Goal: Obtain resource: Obtain resource

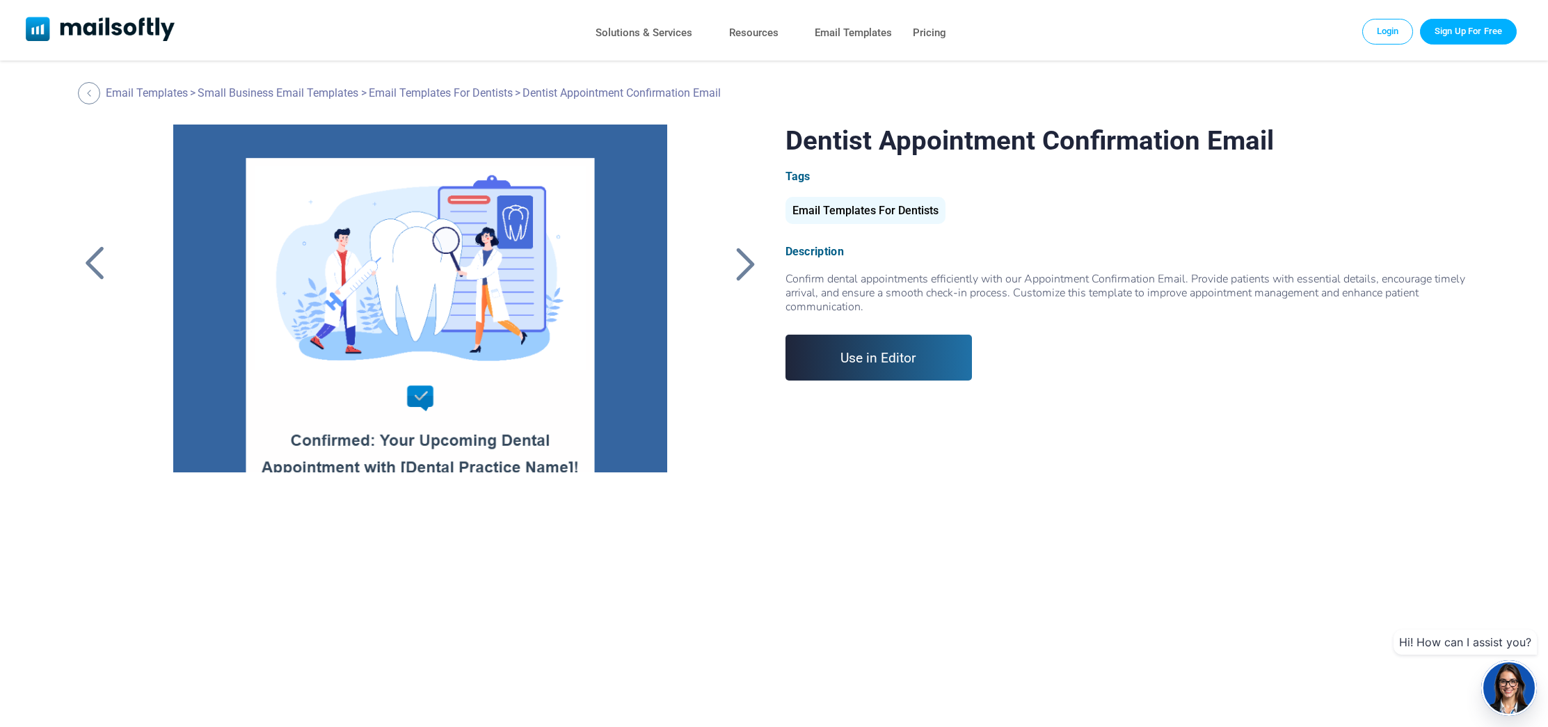
click at [881, 209] on div "Email Templates For Dentists" at bounding box center [865, 210] width 160 height 27
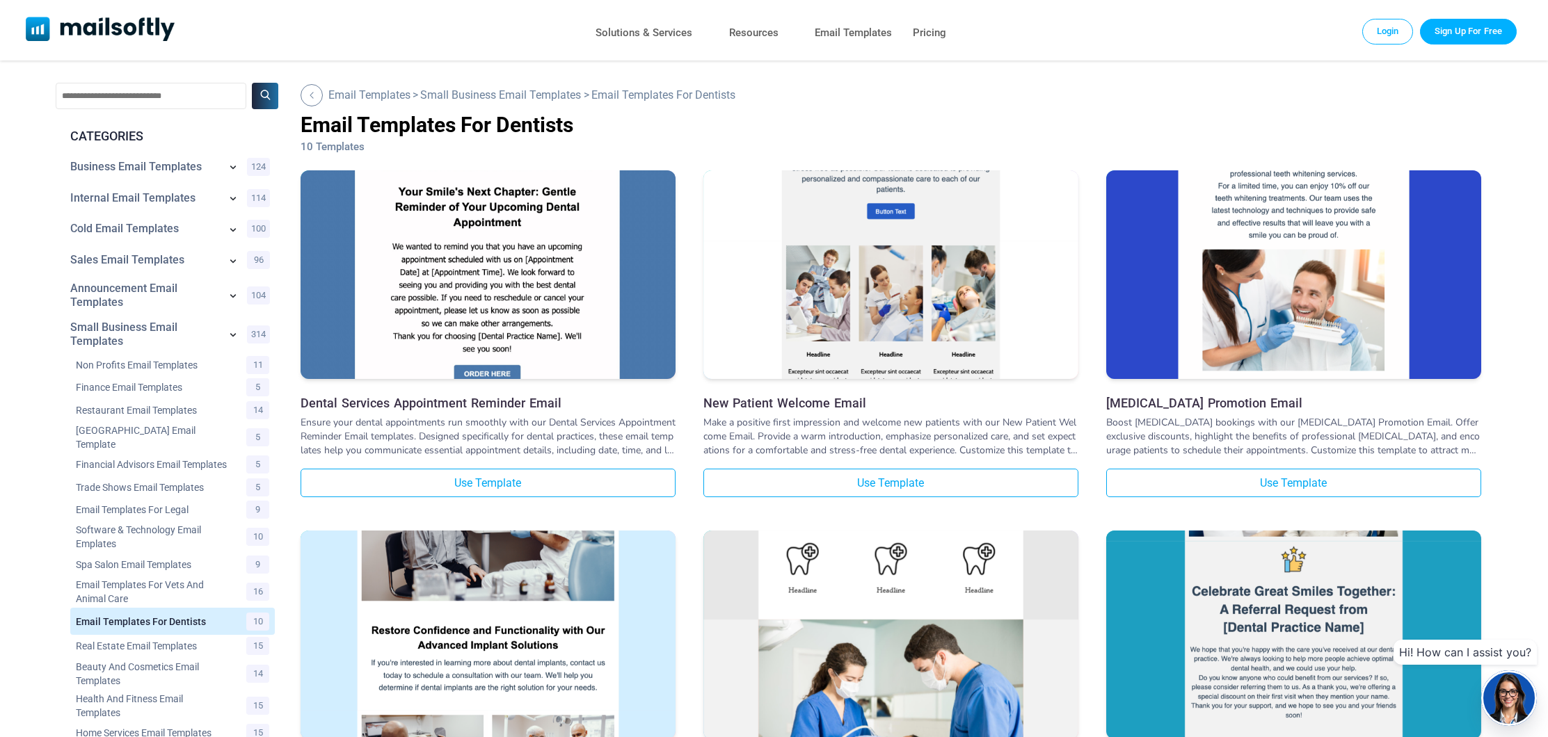
click at [502, 319] on img at bounding box center [487, 214] width 375 height 605
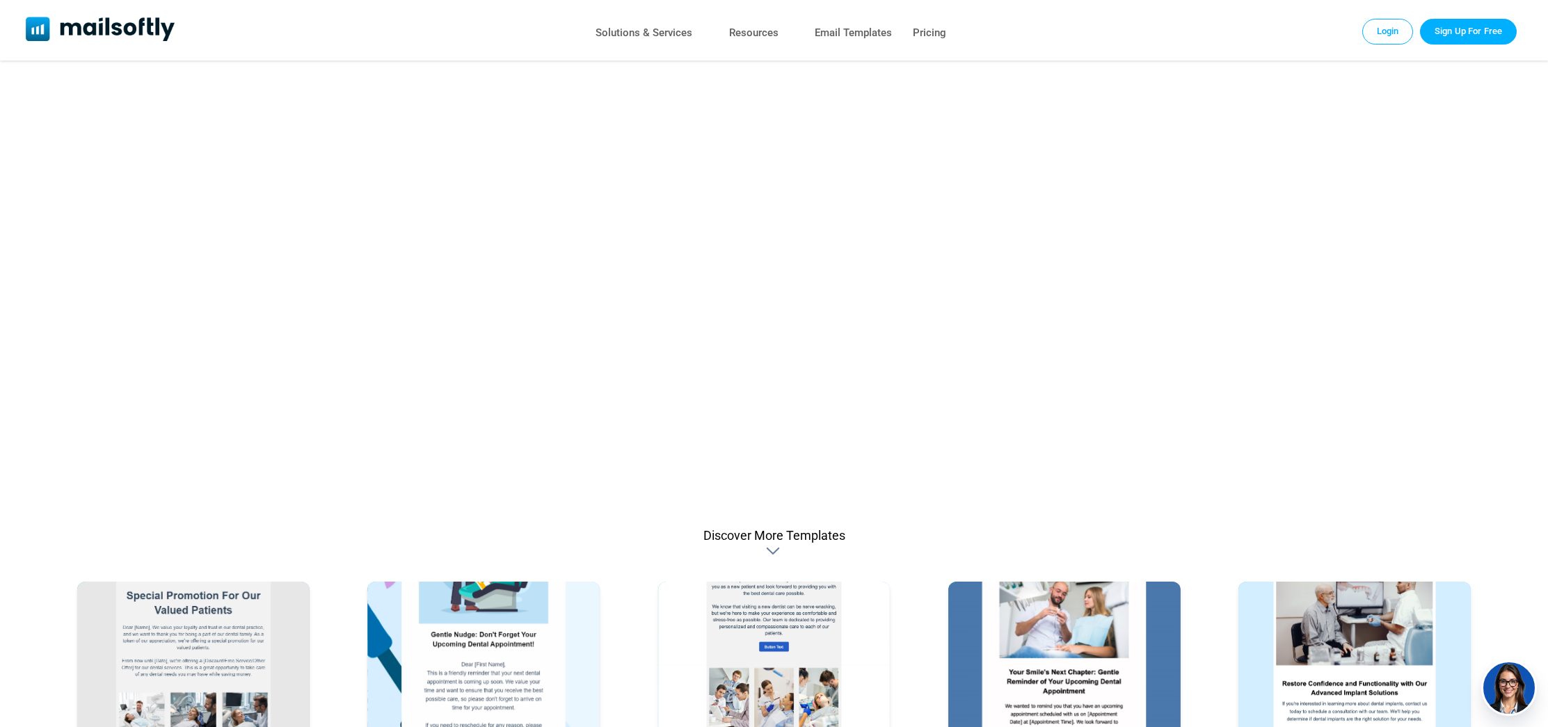
scroll to position [291, 0]
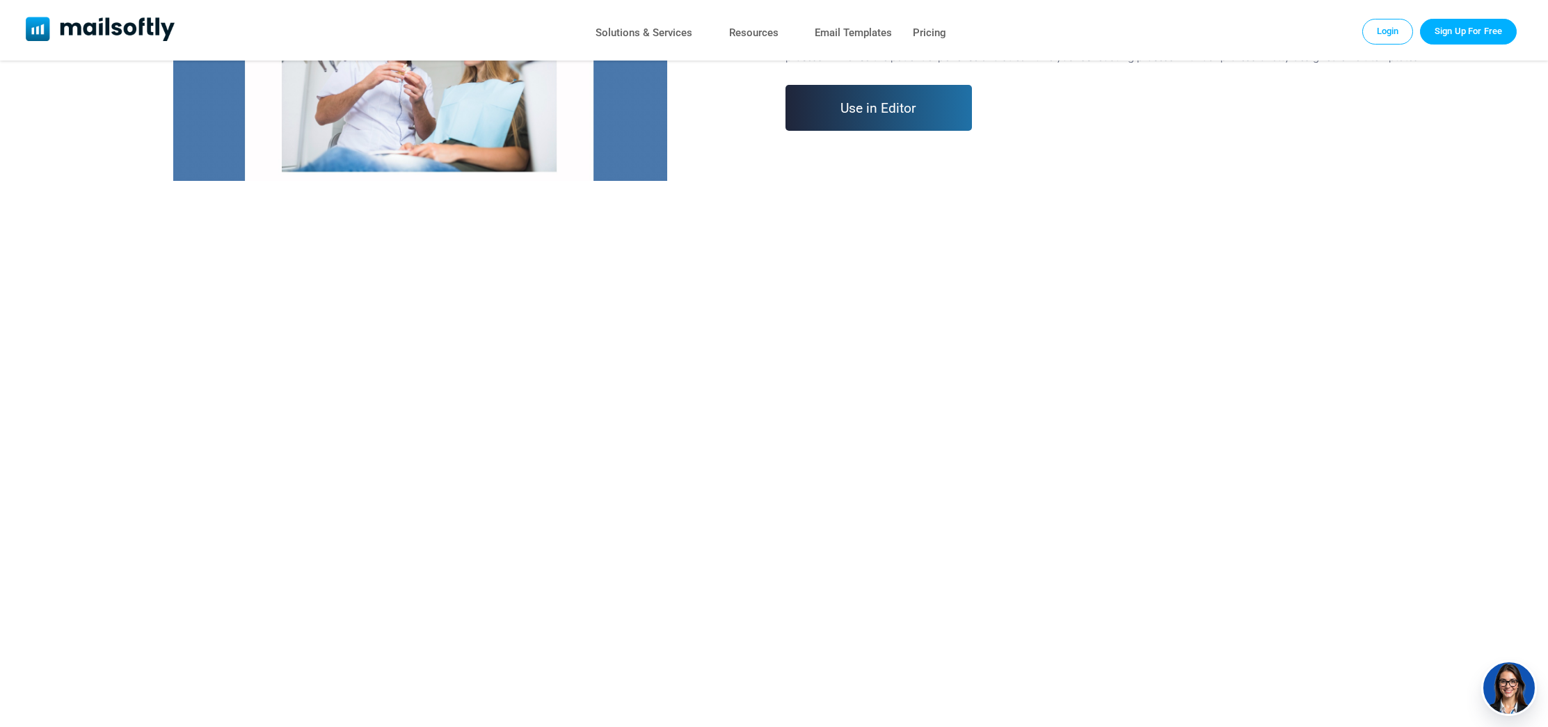
click at [891, 106] on link "Use in Editor" at bounding box center [878, 108] width 187 height 46
